Goal: Information Seeking & Learning: Understand process/instructions

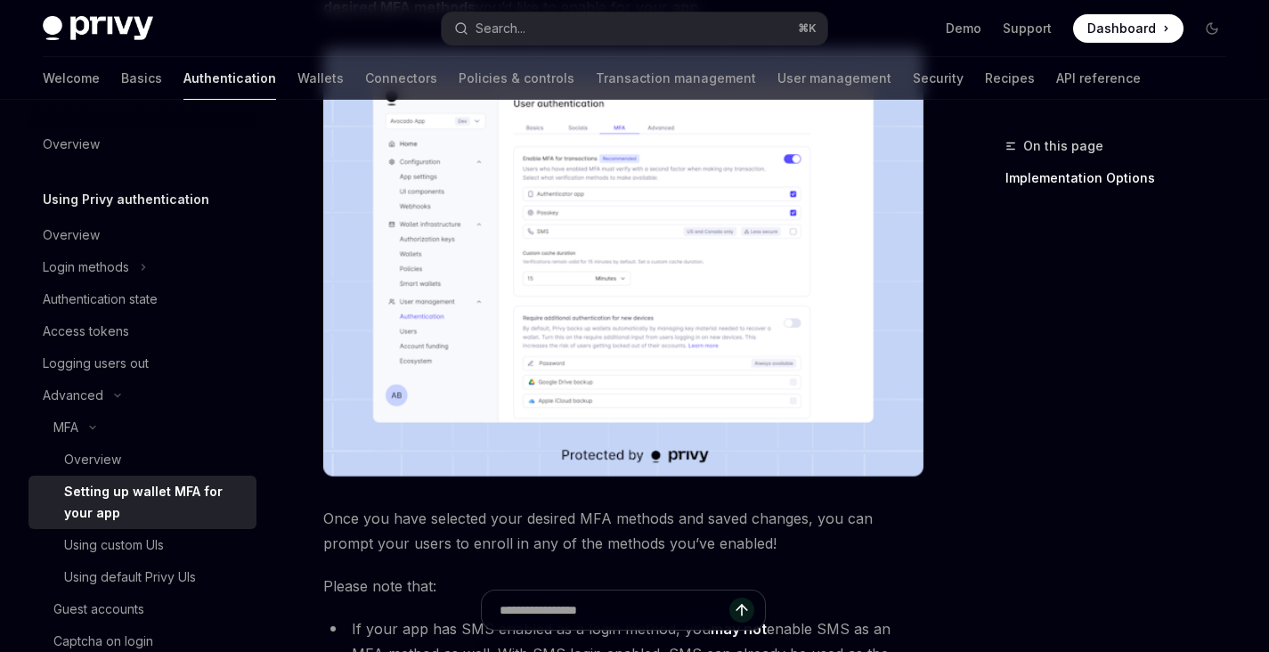
scroll to position [355, 0]
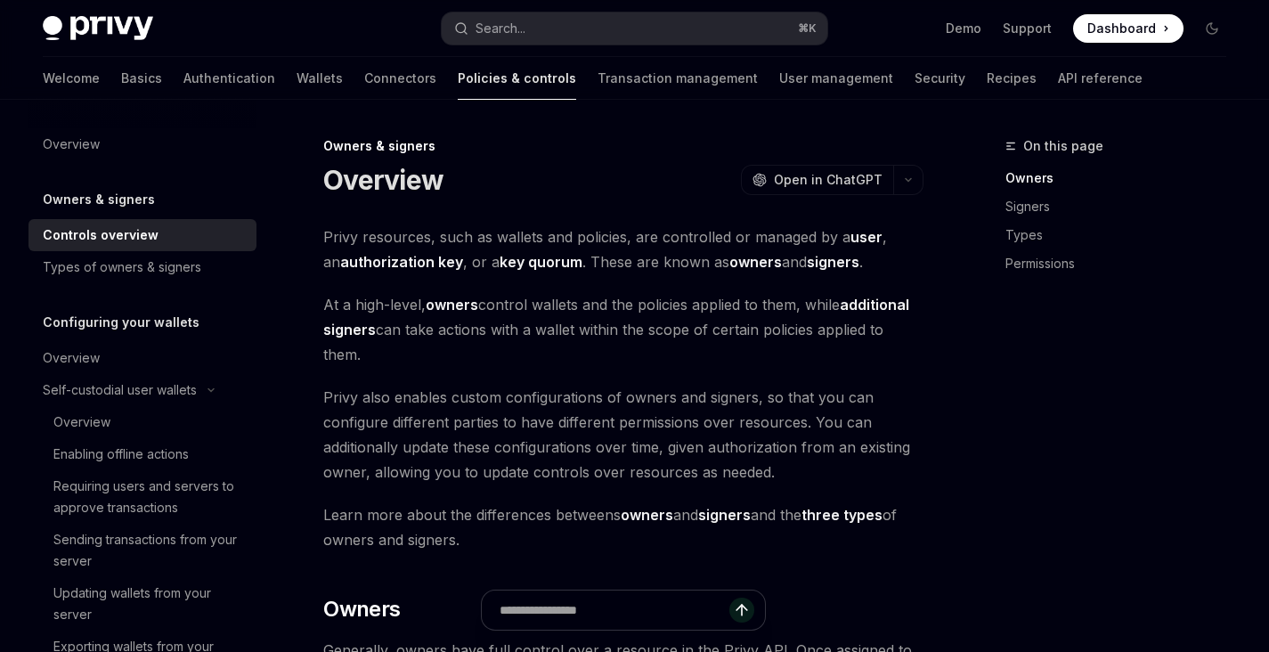
scroll to position [3, 0]
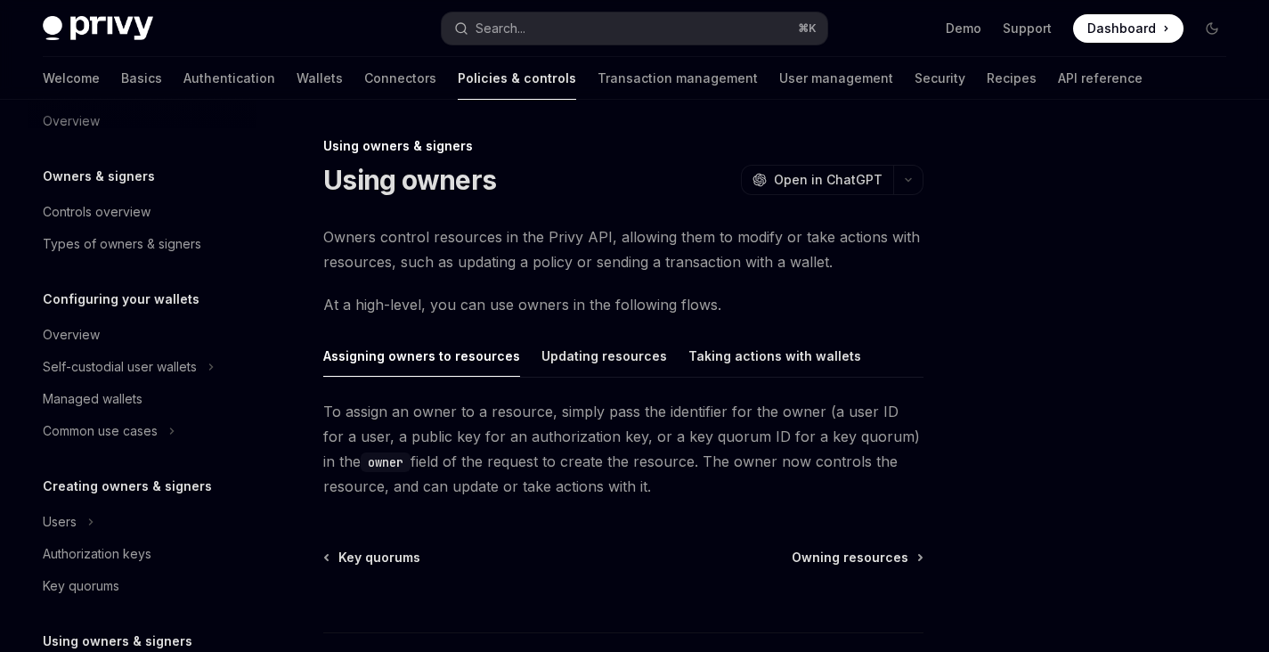
scroll to position [67, 0]
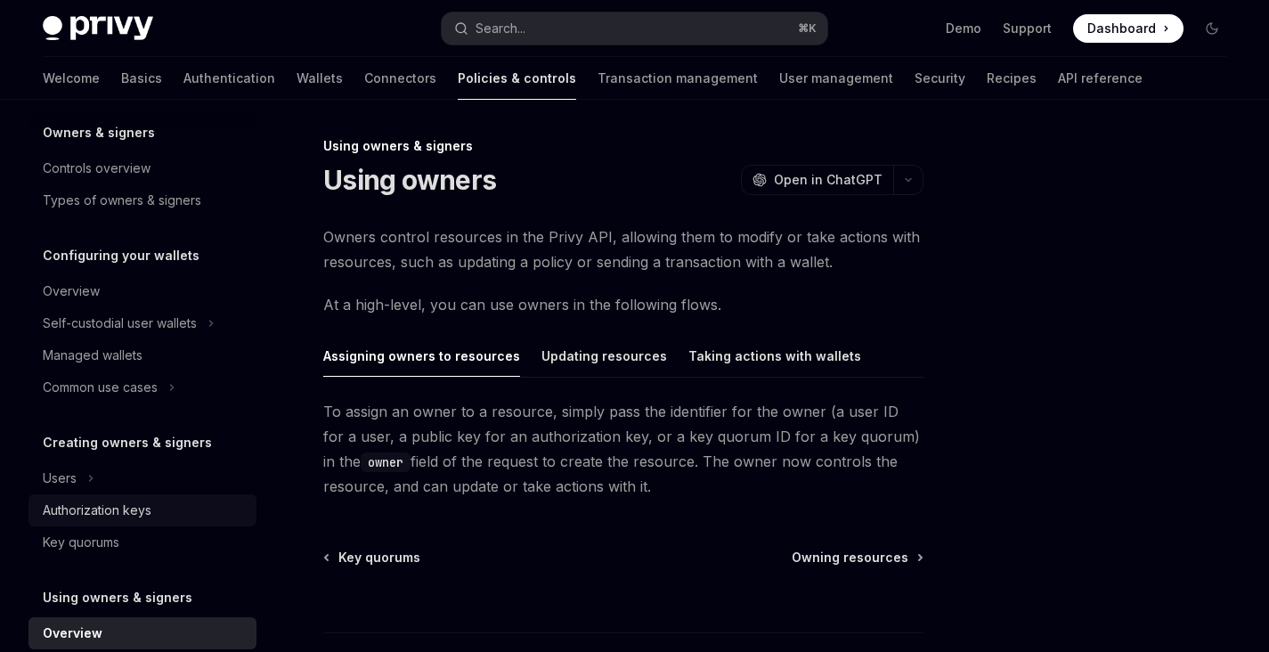
click at [122, 521] on link "Authorization keys" at bounding box center [143, 510] width 228 height 32
type textarea "*"
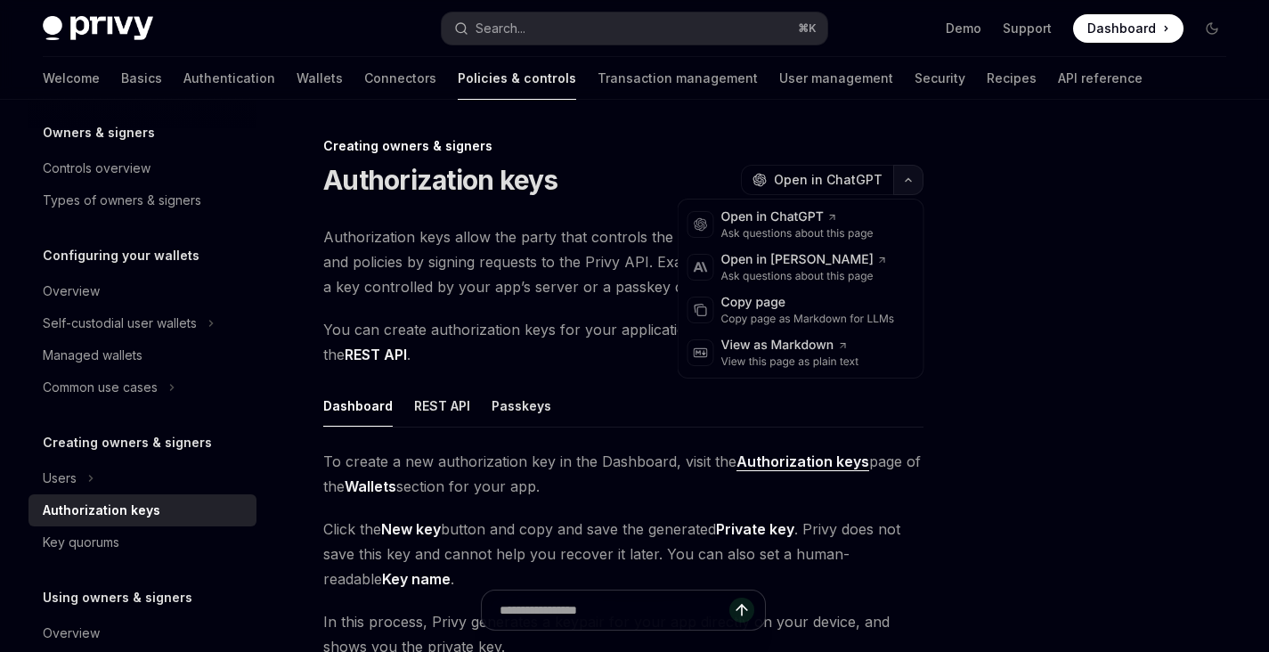
click at [913, 184] on button "button" at bounding box center [909, 180] width 30 height 30
click at [764, 313] on div "Copy page as Markdown for LLMs" at bounding box center [809, 319] width 174 height 14
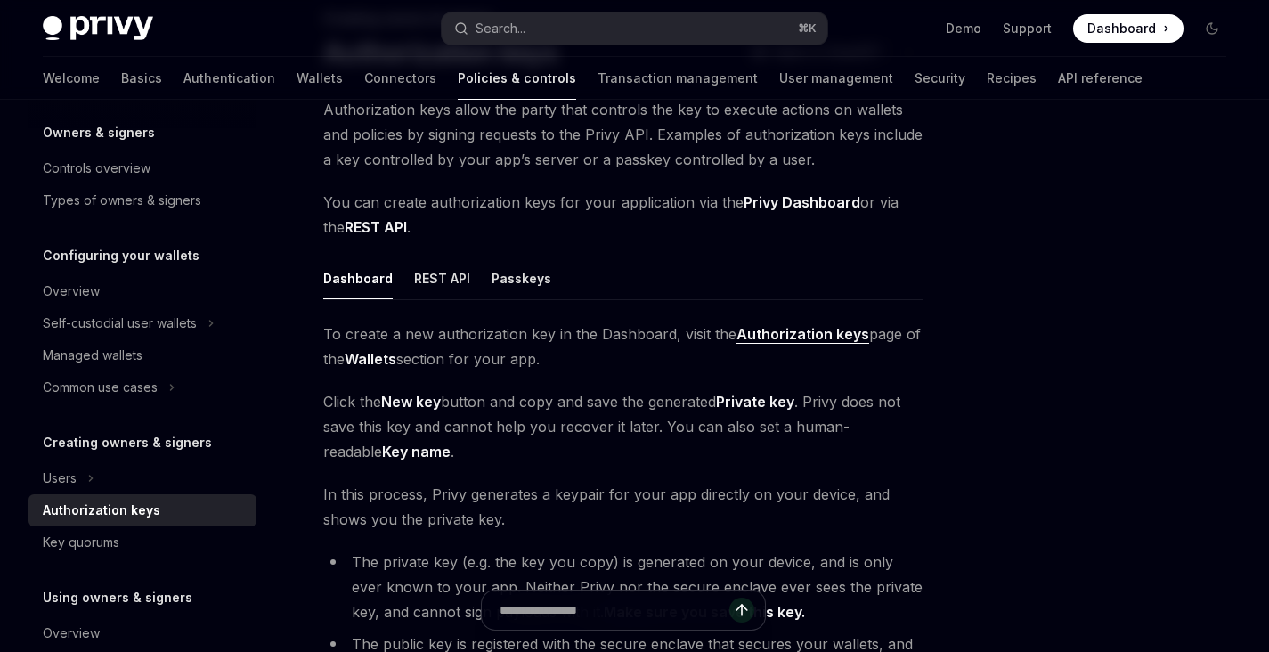
scroll to position [69, 0]
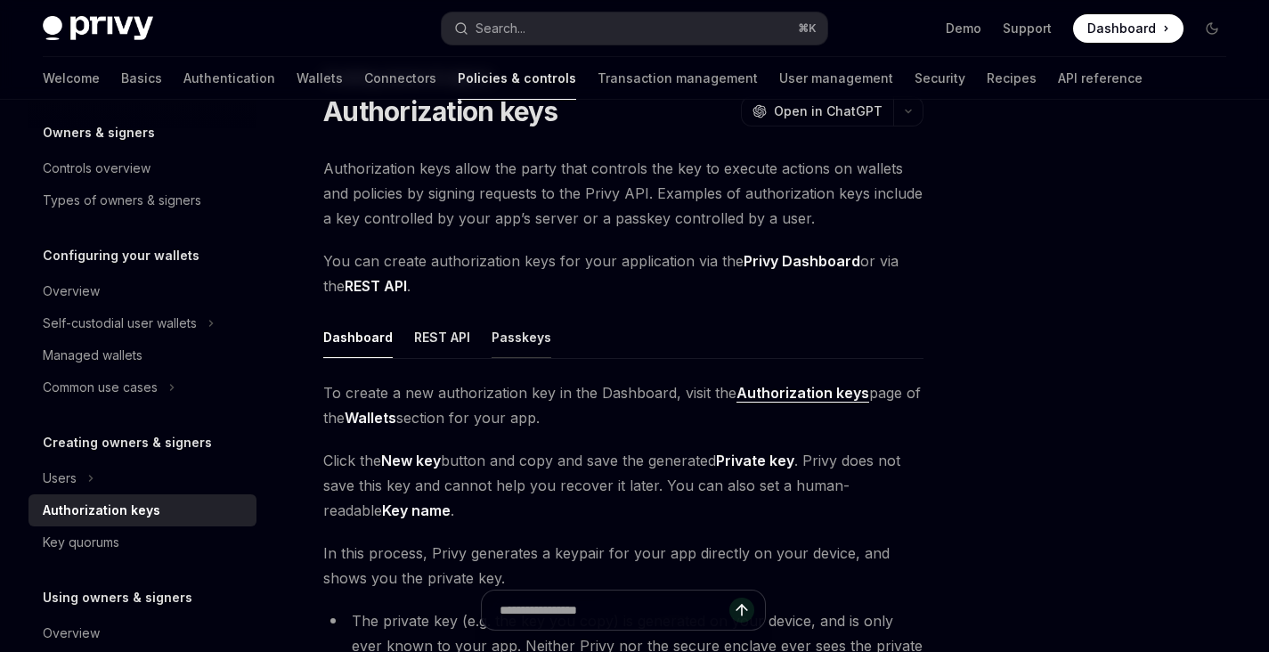
click at [502, 339] on div "Passkeys" at bounding box center [522, 337] width 60 height 42
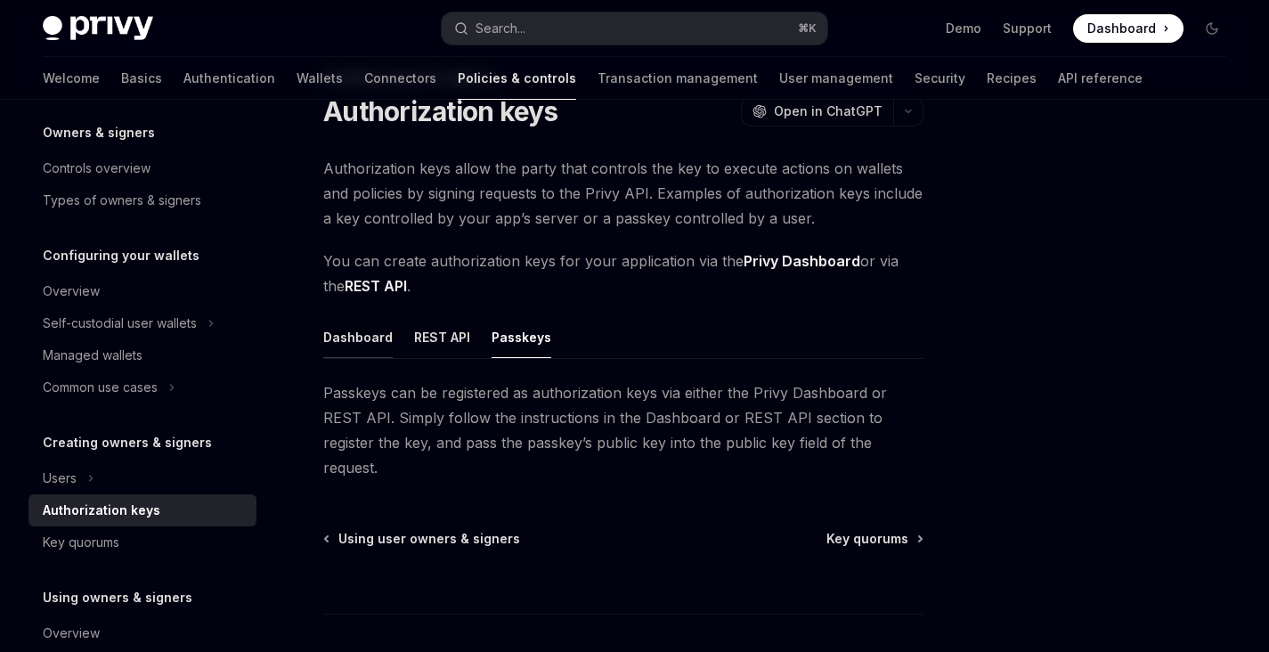
click at [365, 321] on div "Dashboard" at bounding box center [357, 337] width 69 height 42
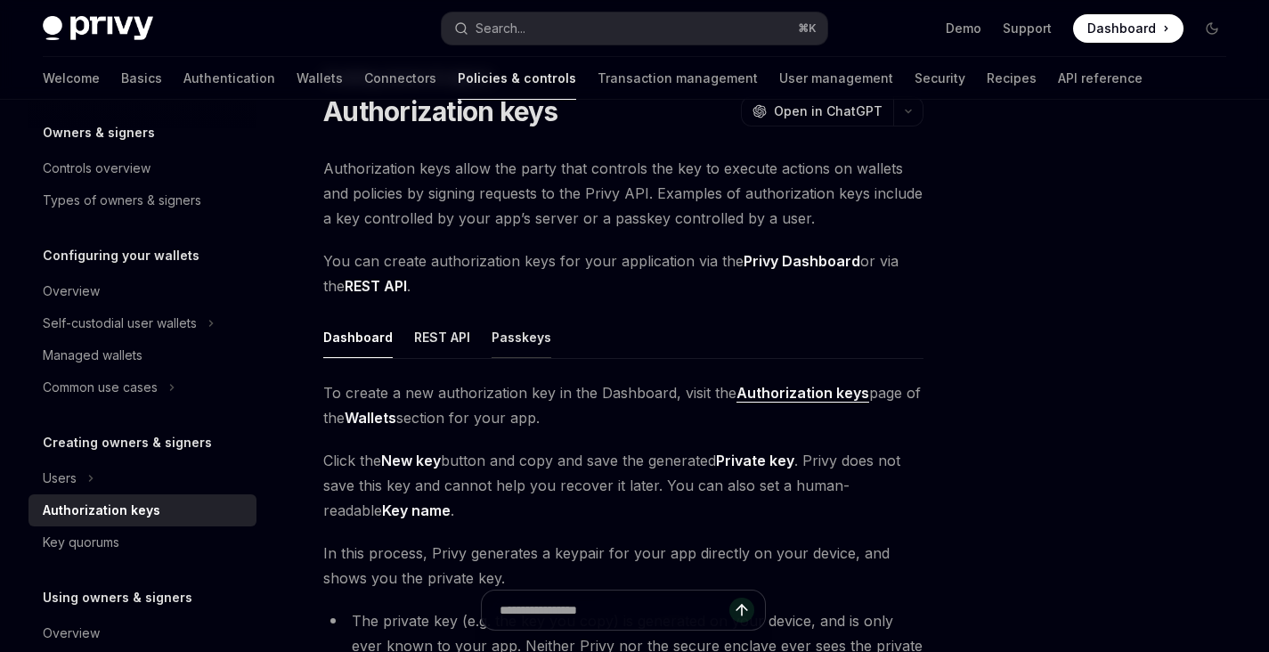
click at [496, 338] on div "Passkeys" at bounding box center [522, 337] width 60 height 42
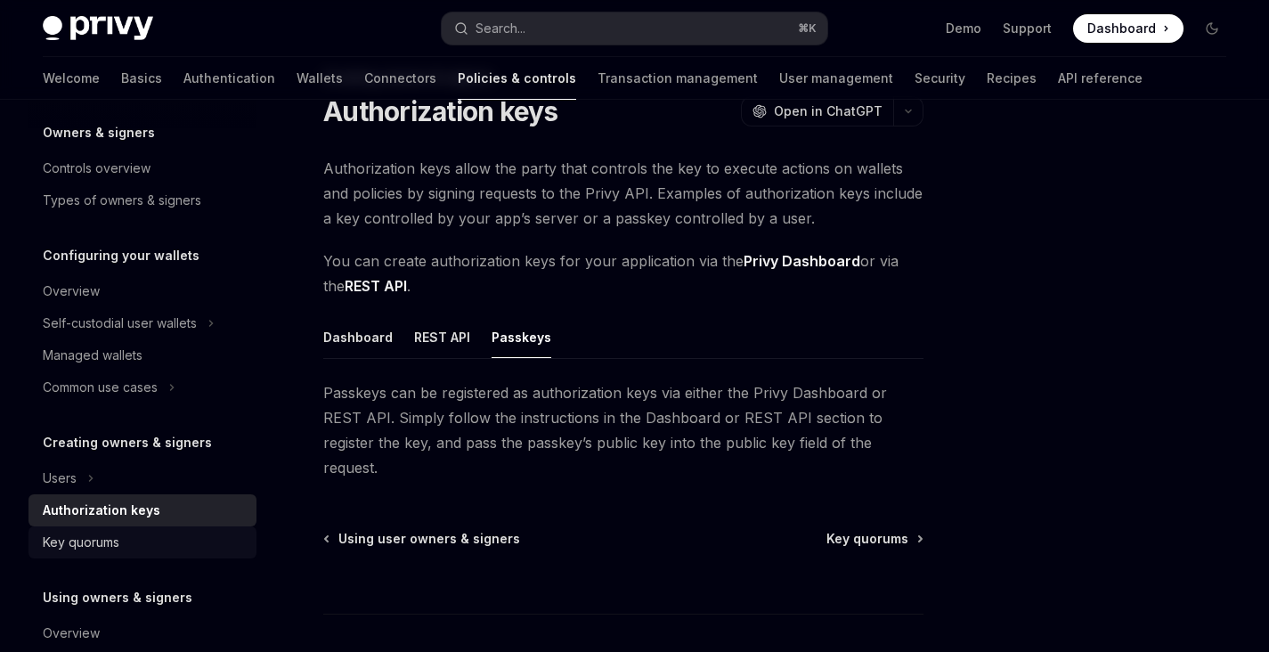
click at [198, 535] on div "Key quorums" at bounding box center [144, 542] width 203 height 21
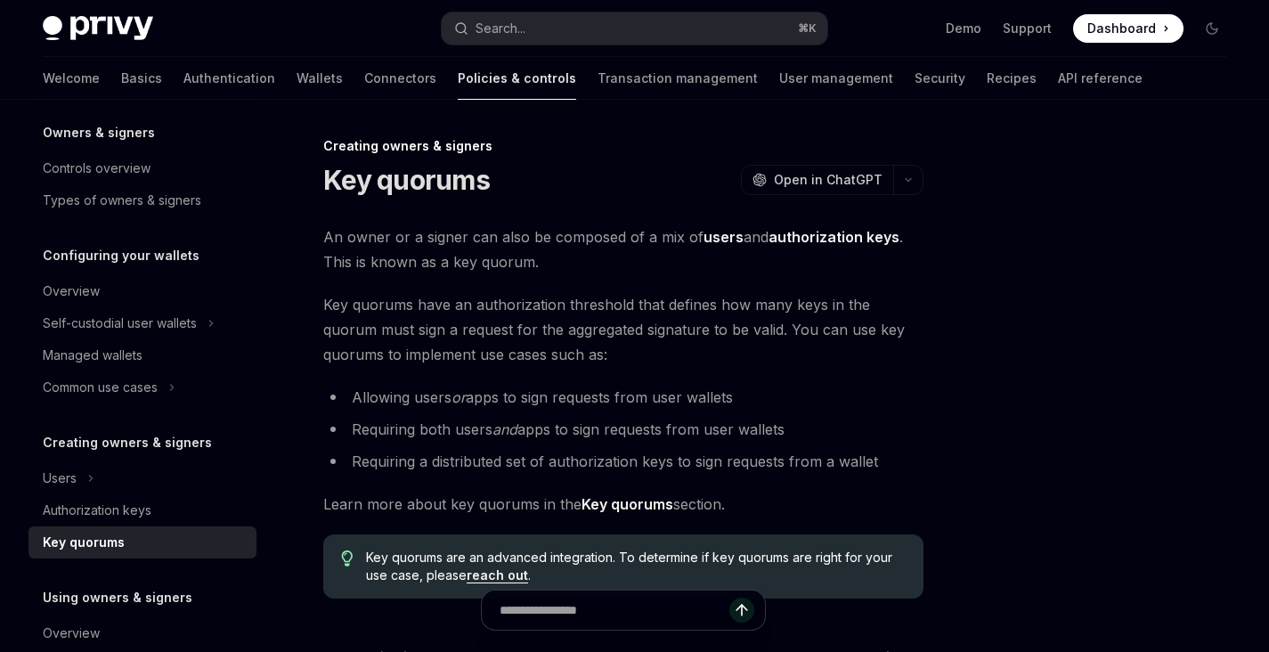
scroll to position [3, 0]
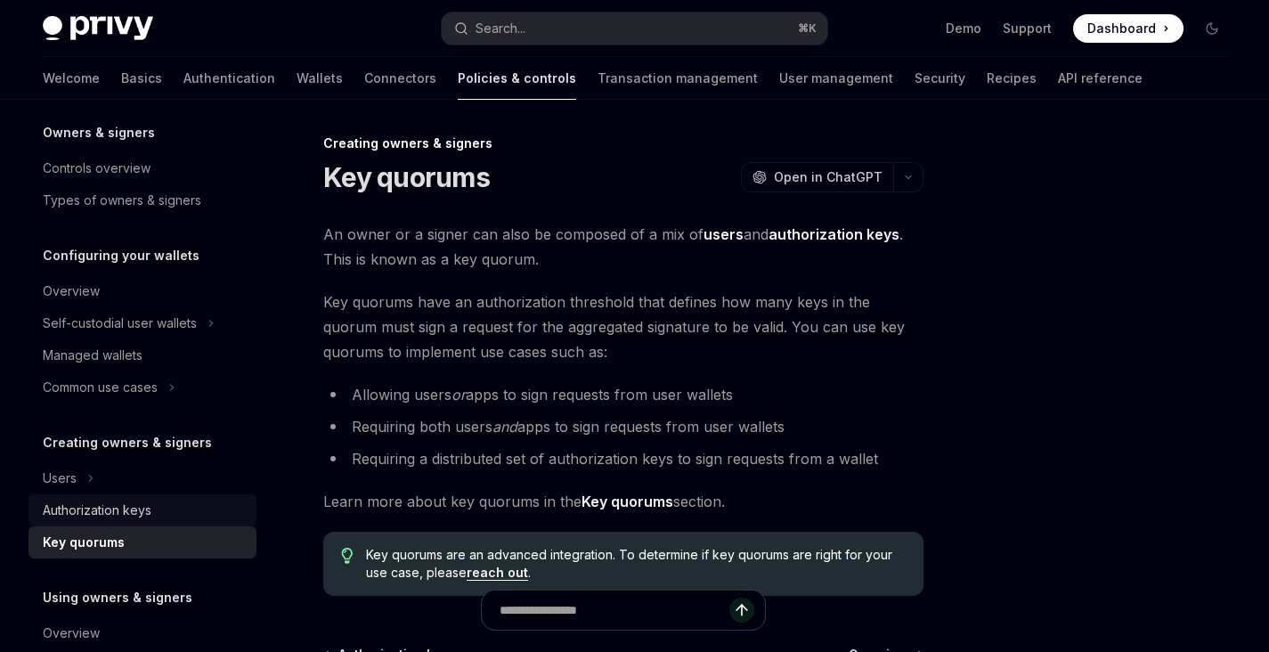
click at [167, 520] on div "Authorization keys" at bounding box center [144, 510] width 203 height 21
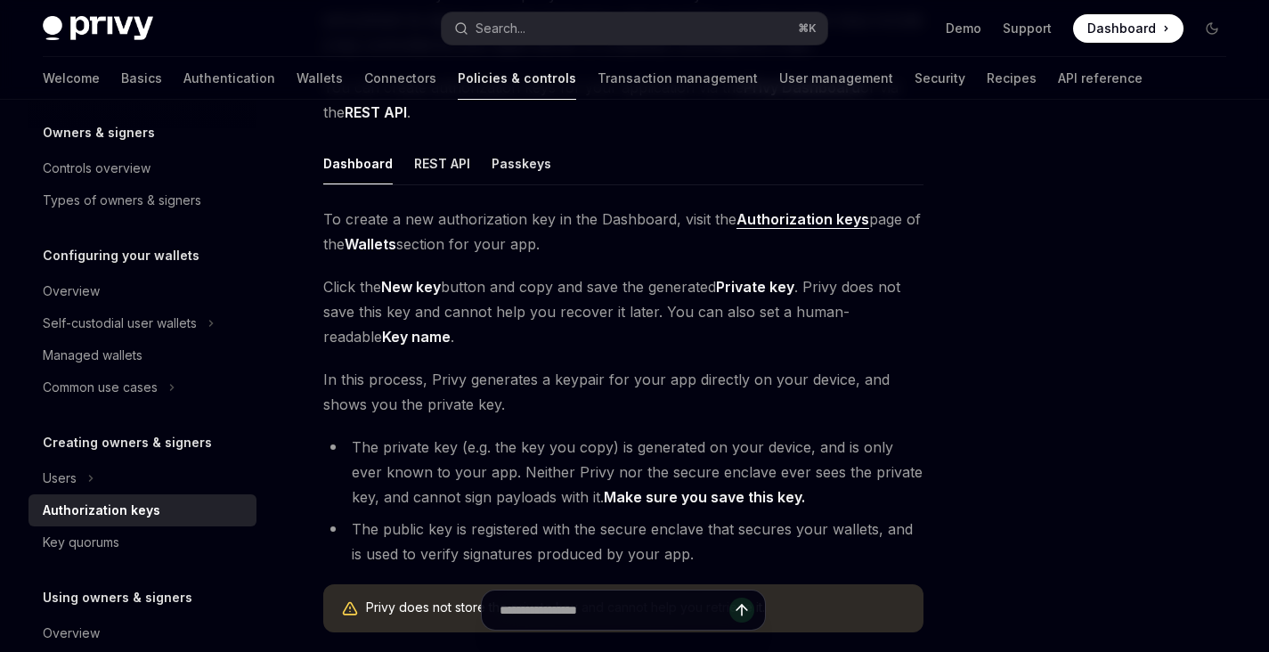
scroll to position [236, 0]
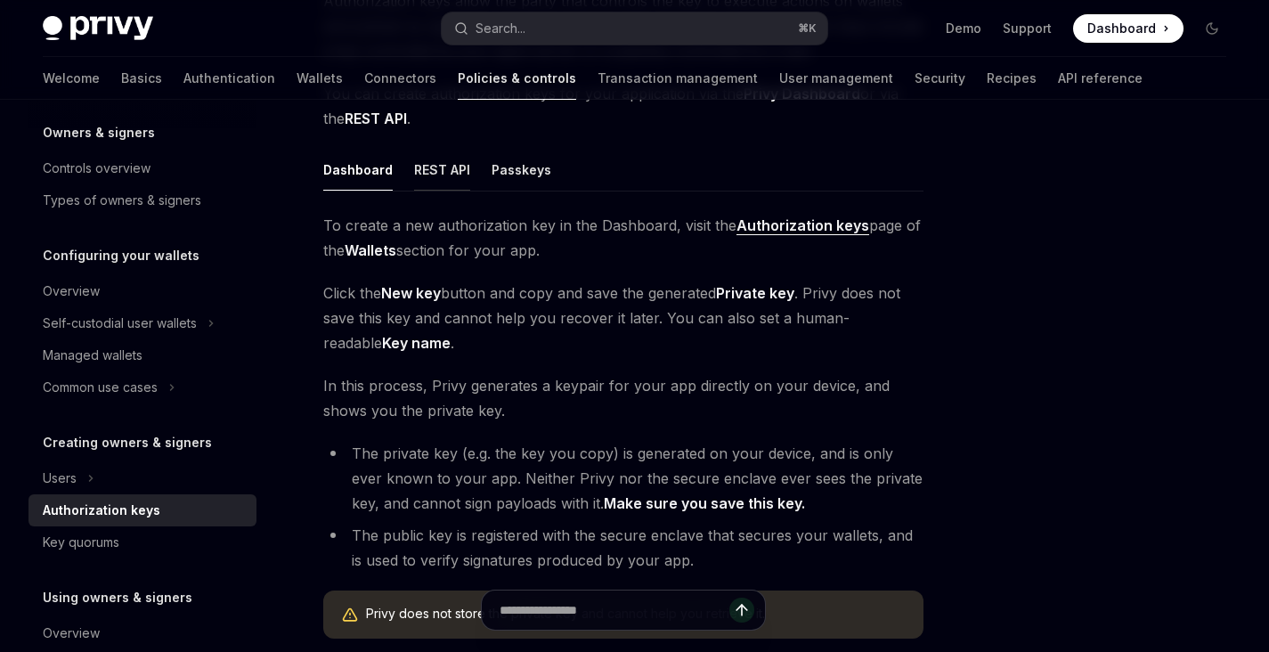
click at [450, 172] on div "REST API" at bounding box center [442, 170] width 56 height 42
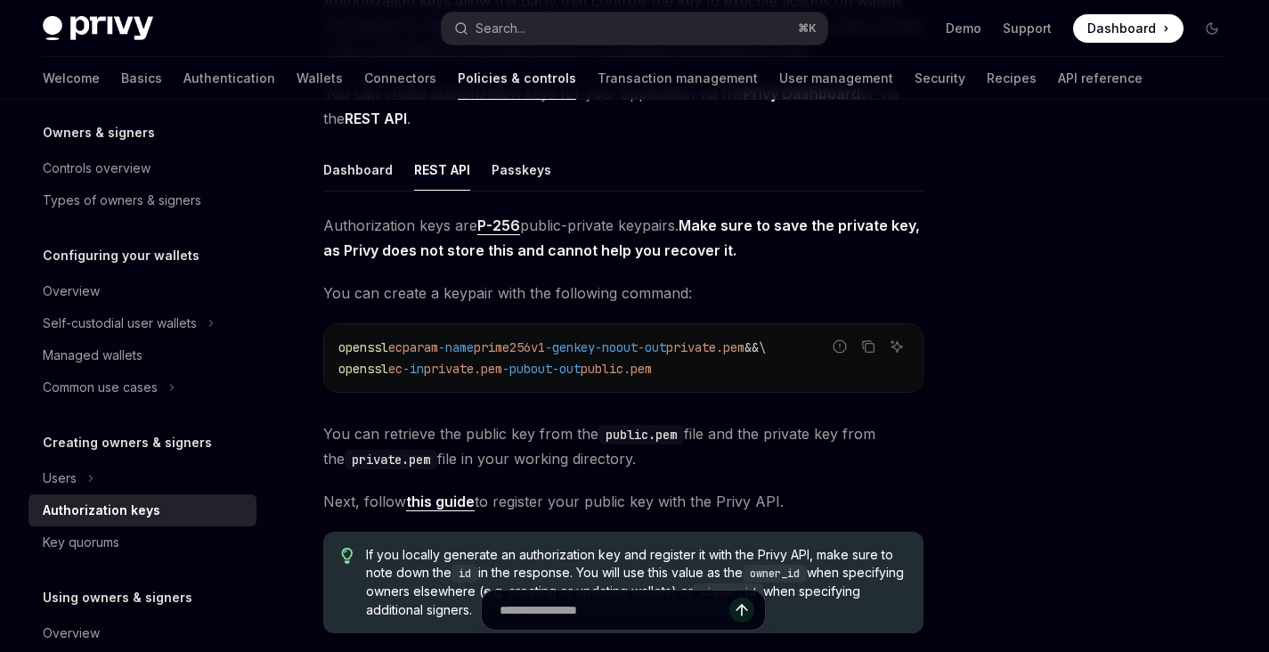
click at [503, 206] on div "Dashboard REST API Passkeys Authorization keys are P-256 public-private keypair…" at bounding box center [623, 398] width 600 height 499
click at [518, 163] on div "Passkeys" at bounding box center [522, 170] width 60 height 42
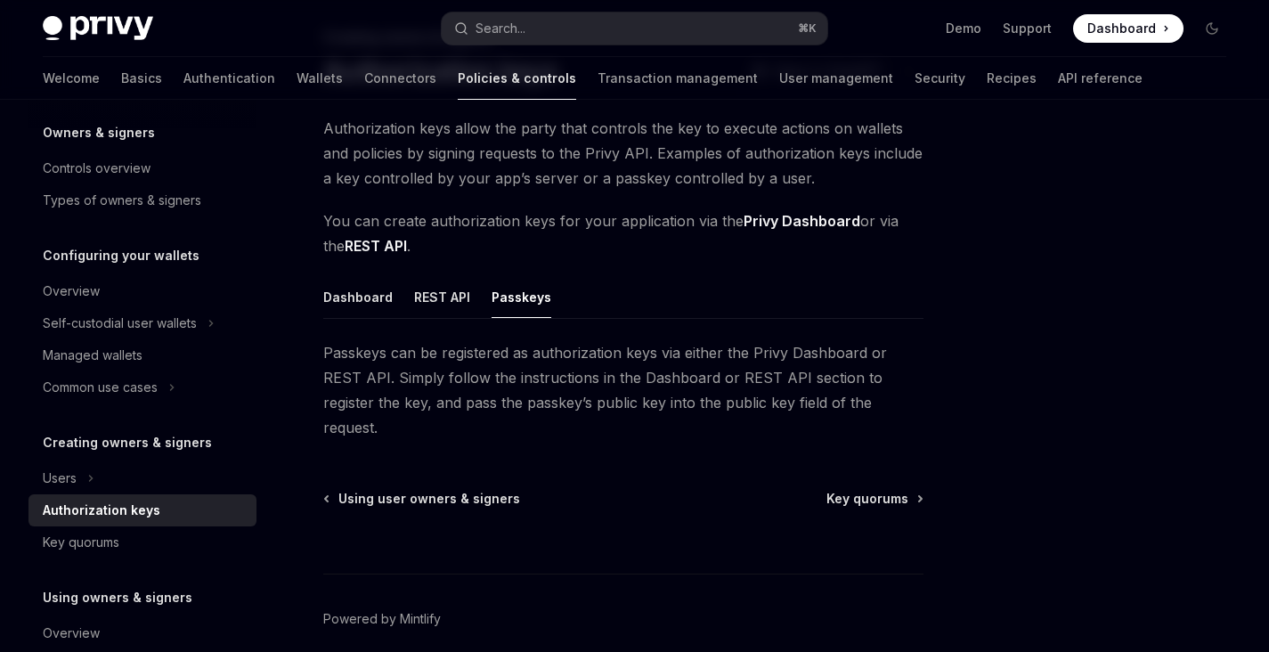
scroll to position [68, 0]
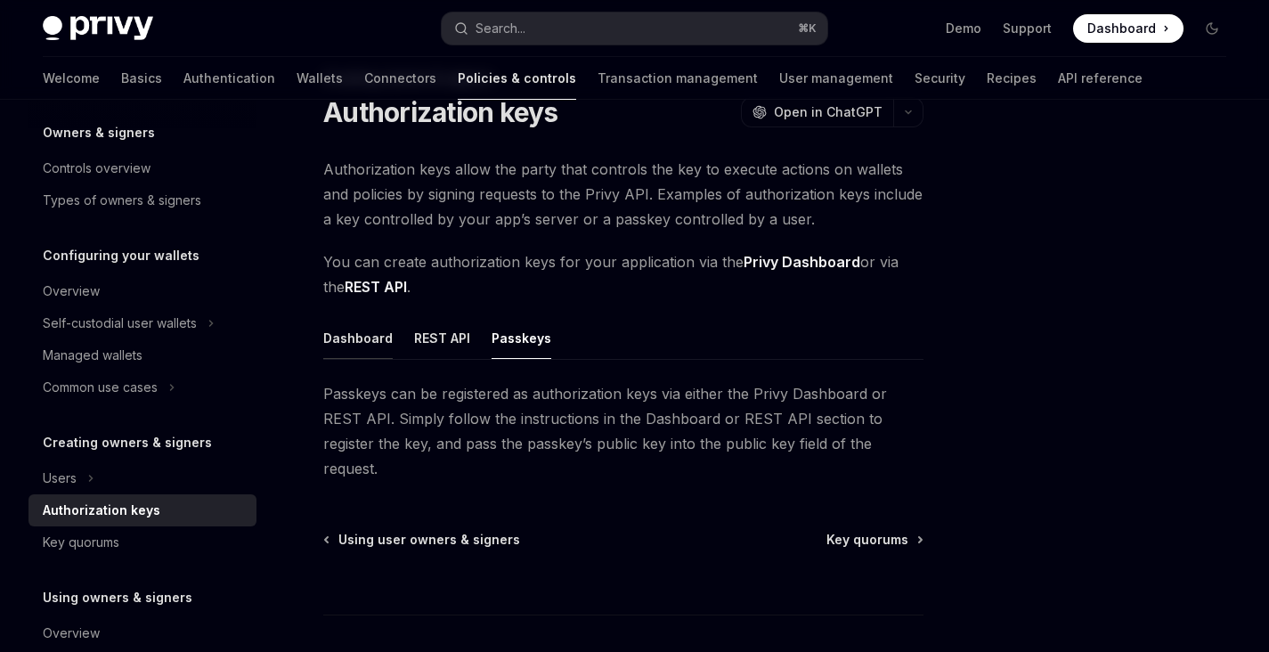
click at [354, 344] on div "Dashboard" at bounding box center [357, 338] width 69 height 42
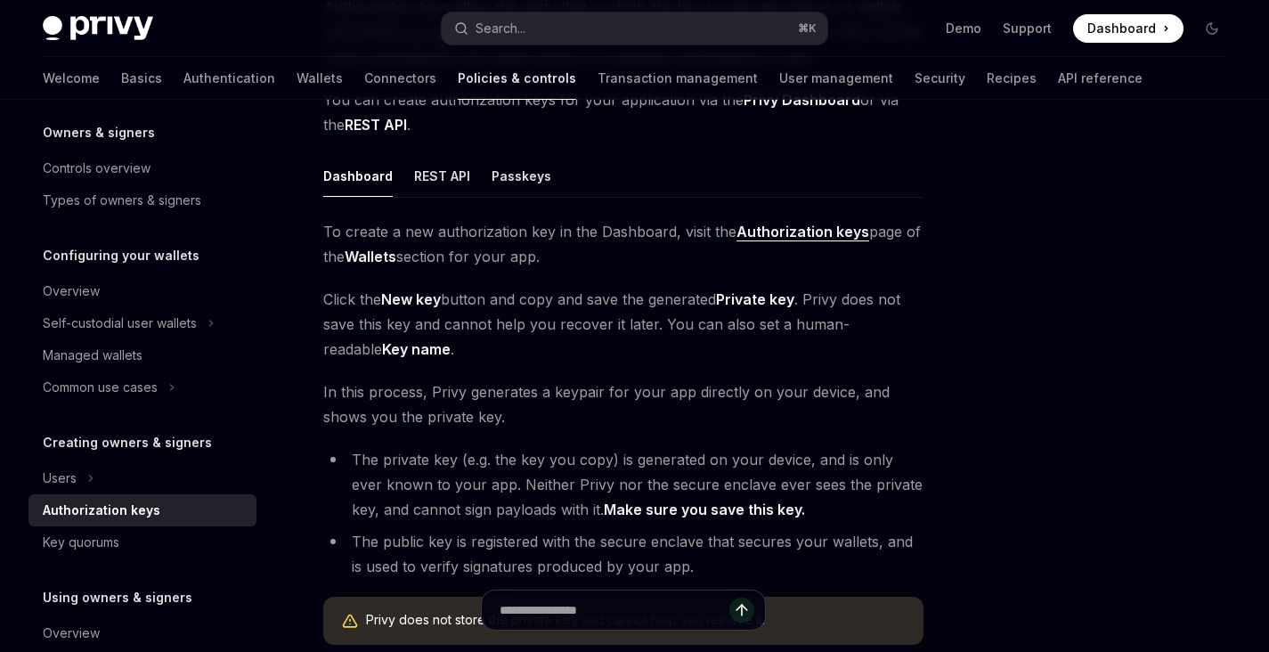
scroll to position [227, 0]
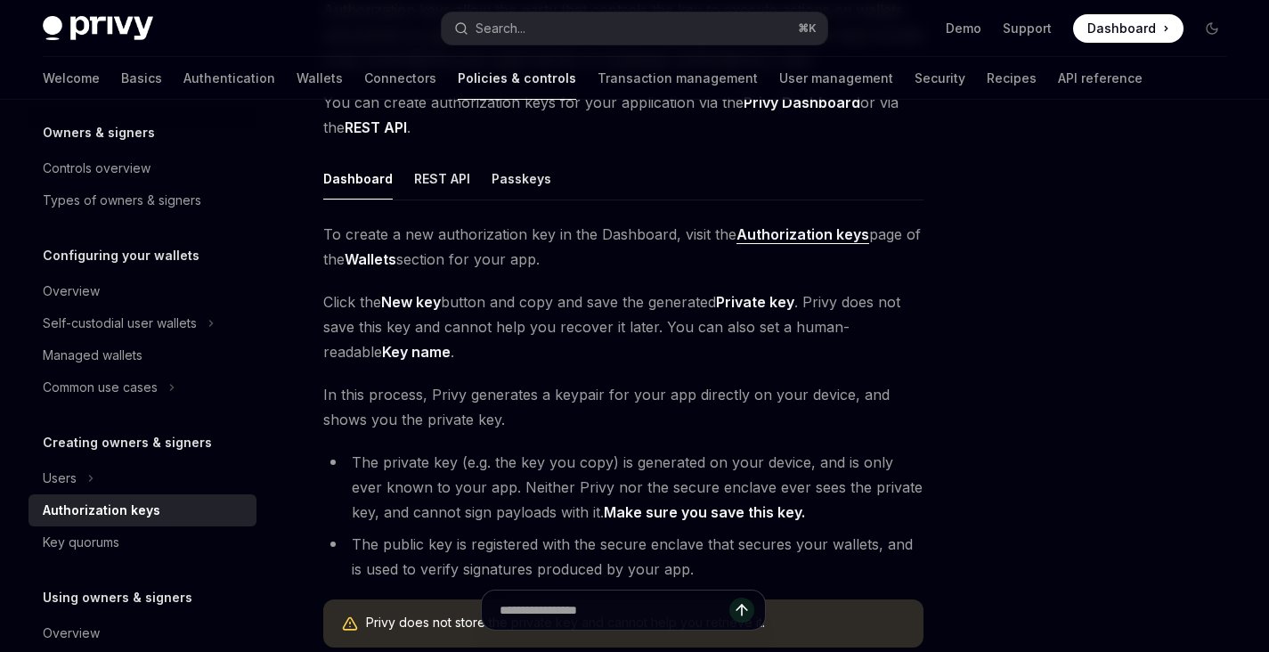
click at [796, 234] on strong "Authorization keys" at bounding box center [803, 234] width 133 height 18
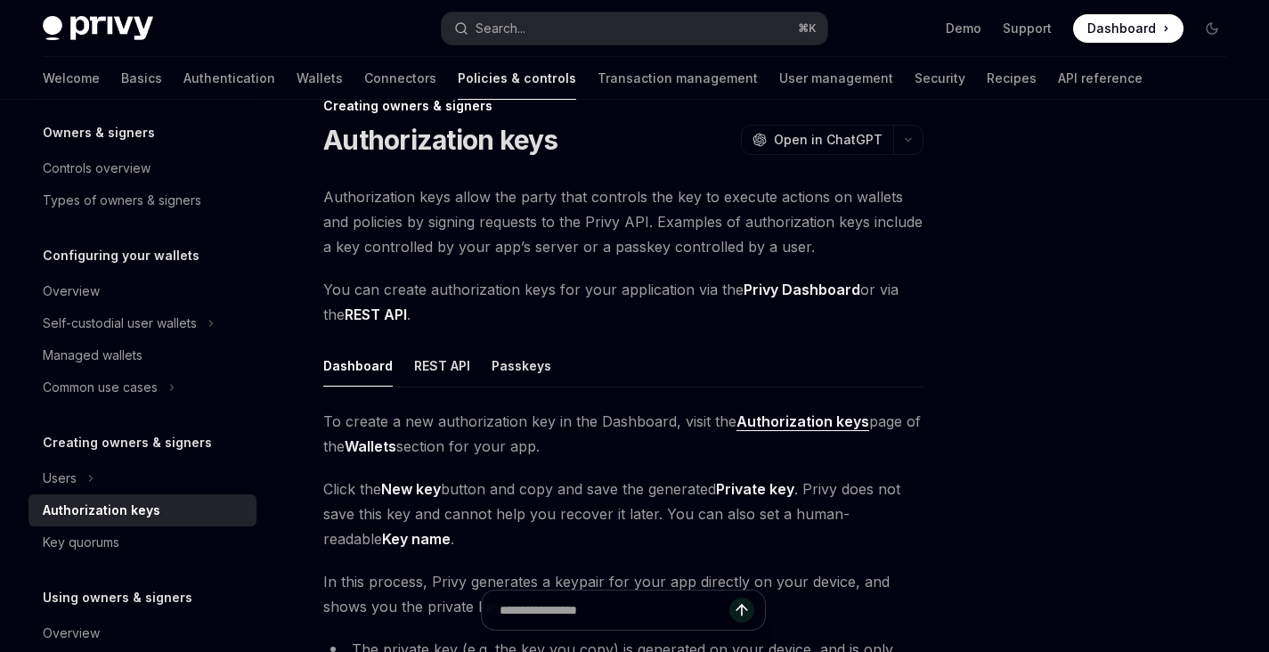
scroll to position [78, 0]
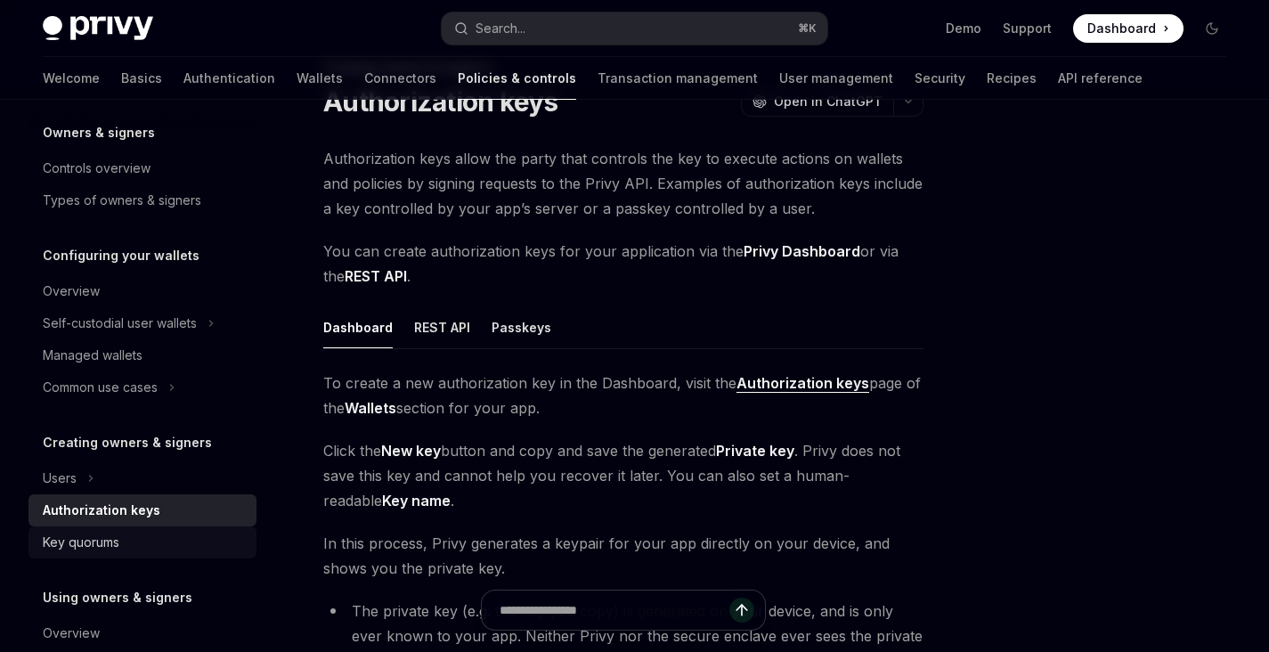
click at [110, 535] on div "Key quorums" at bounding box center [81, 542] width 77 height 21
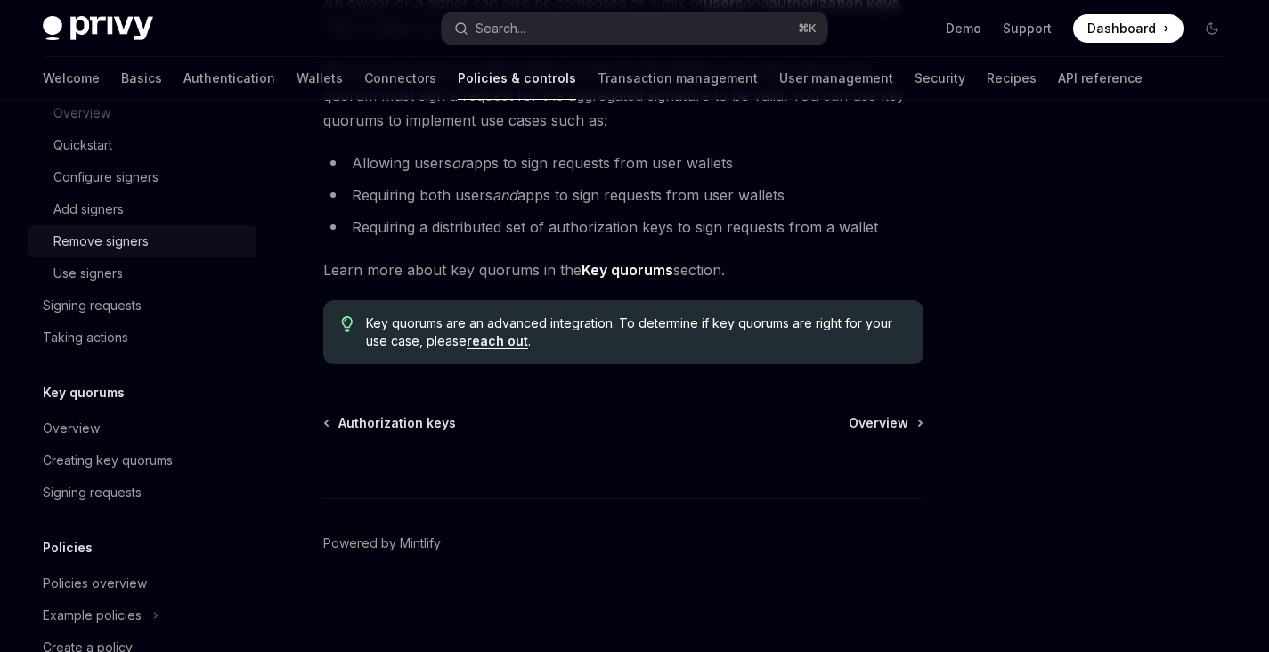
scroll to position [697, 0]
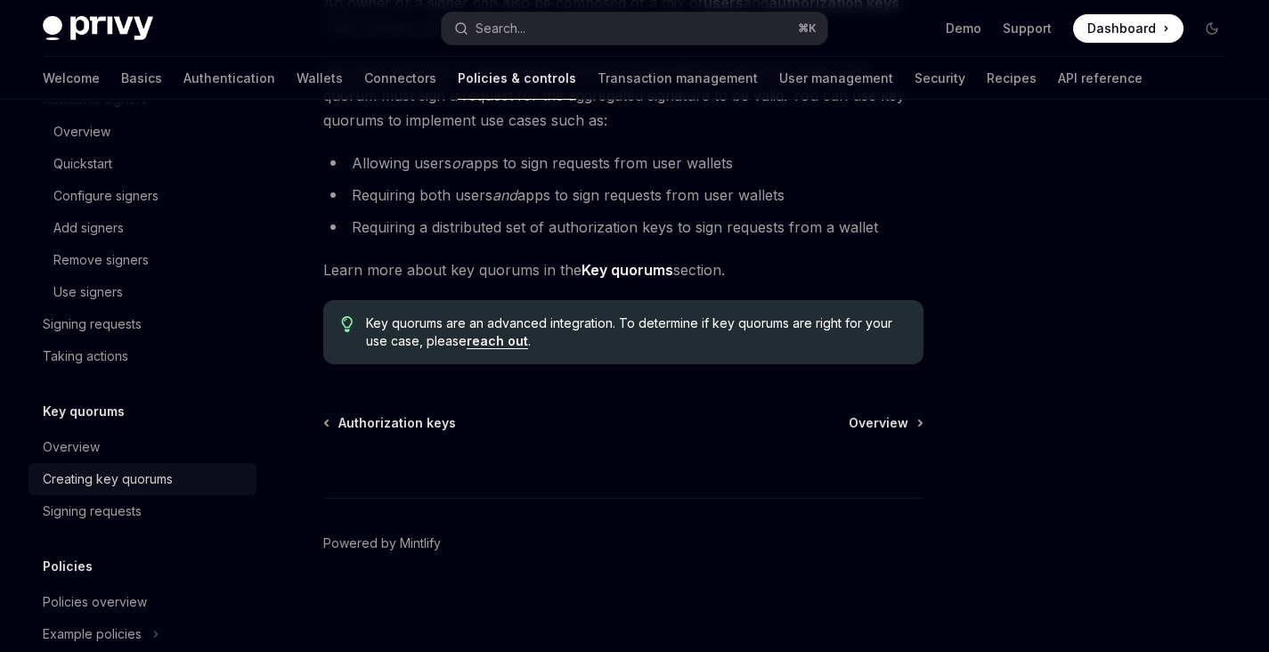
click at [136, 485] on div "Creating key quorums" at bounding box center [108, 479] width 130 height 21
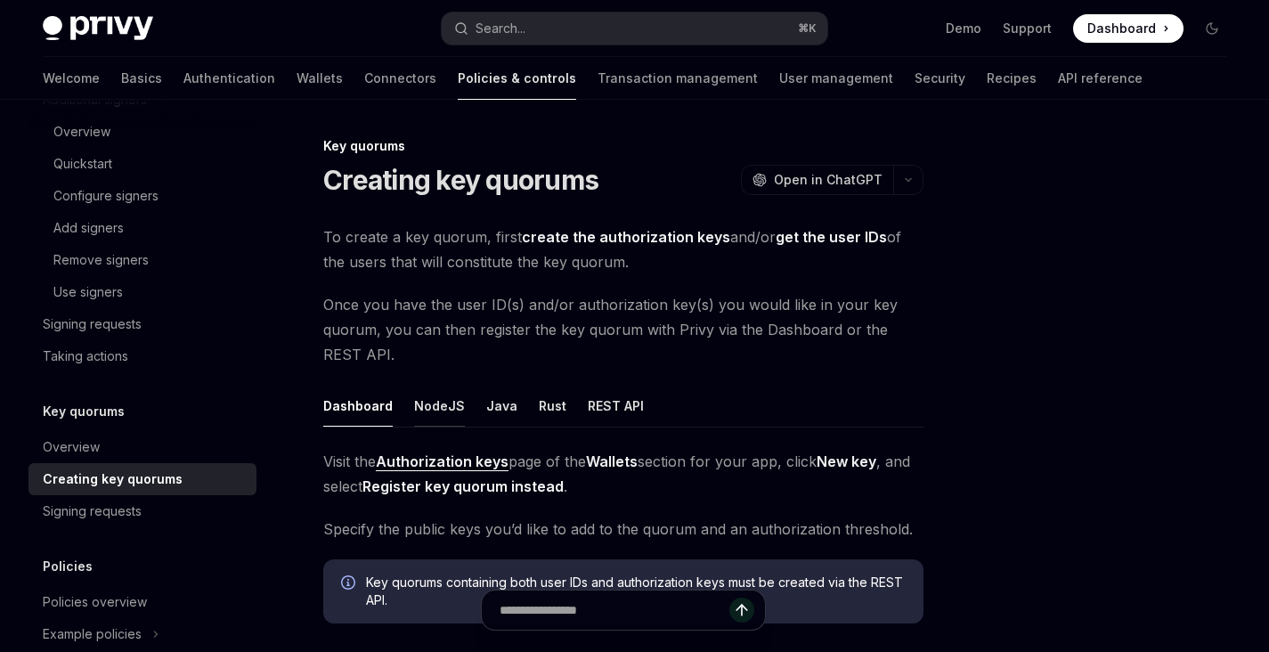
click at [414, 412] on div "NodeJS" at bounding box center [439, 406] width 51 height 42
type textarea "*"
